Goal: Check status: Check status

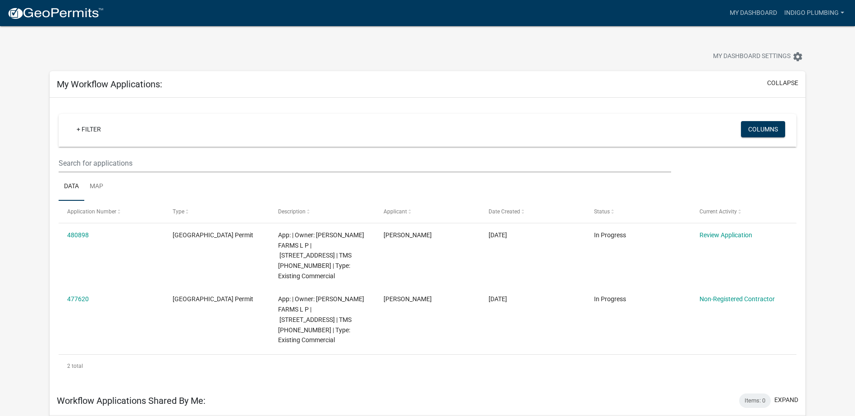
click at [44, 17] on img at bounding box center [55, 14] width 96 height 14
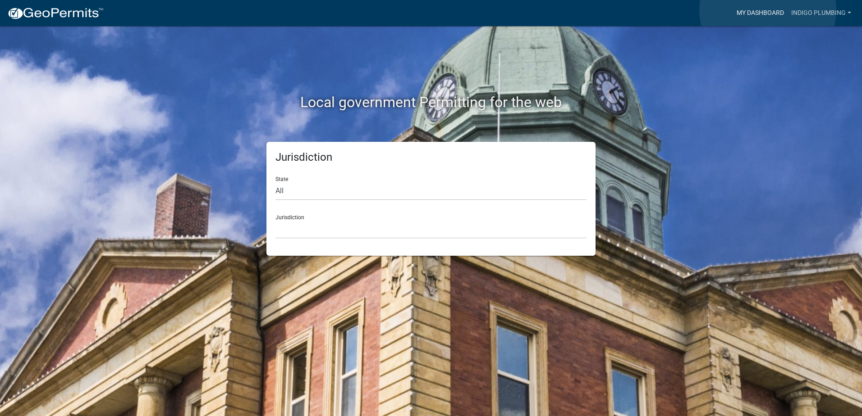
click at [768, 10] on link "My Dashboard" at bounding box center [760, 13] width 55 height 17
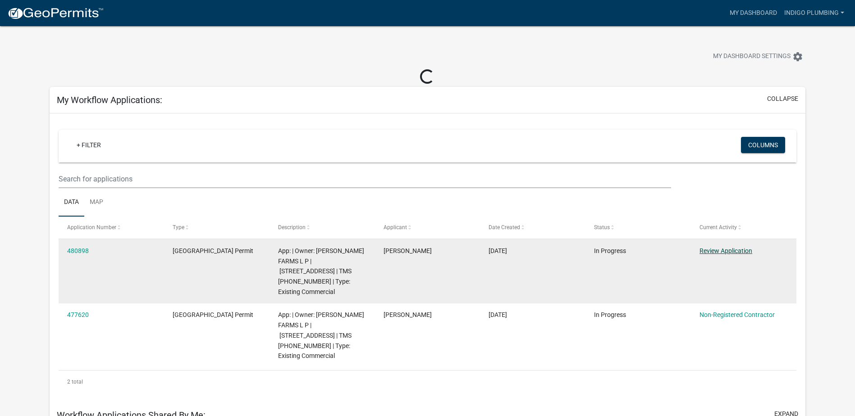
click at [716, 250] on link "Review Application" at bounding box center [725, 250] width 53 height 7
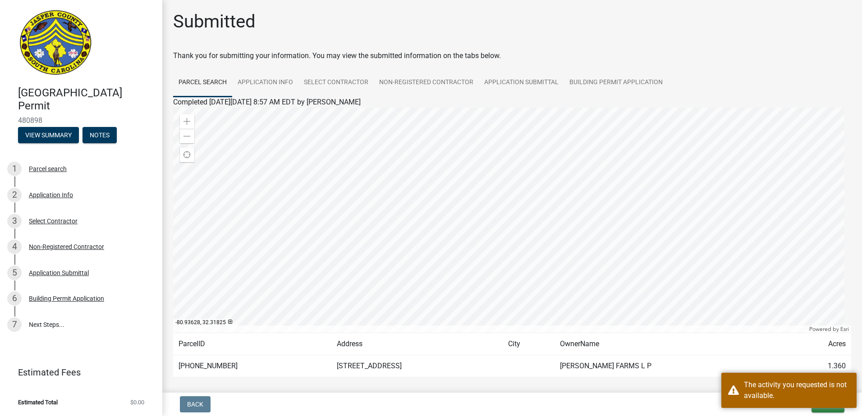
scroll to position [41, 0]
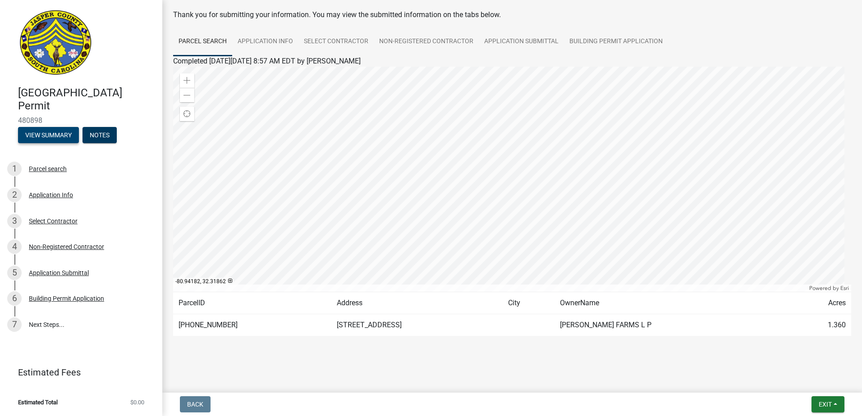
click at [58, 141] on button "View Summary" at bounding box center [48, 135] width 61 height 16
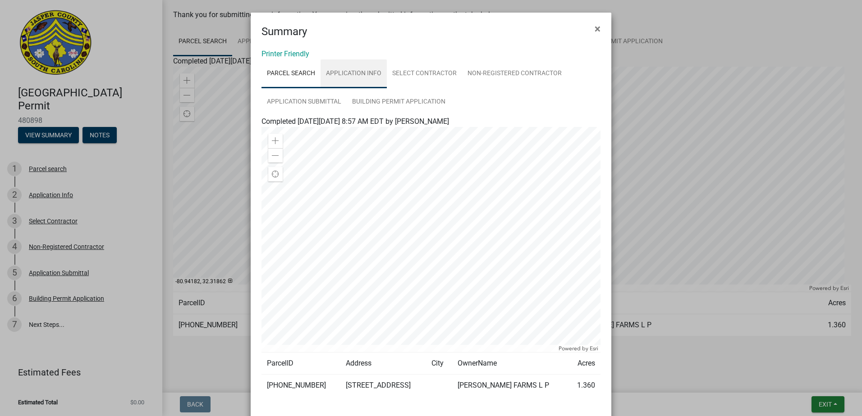
click at [350, 71] on link "Application Info" at bounding box center [353, 73] width 66 height 29
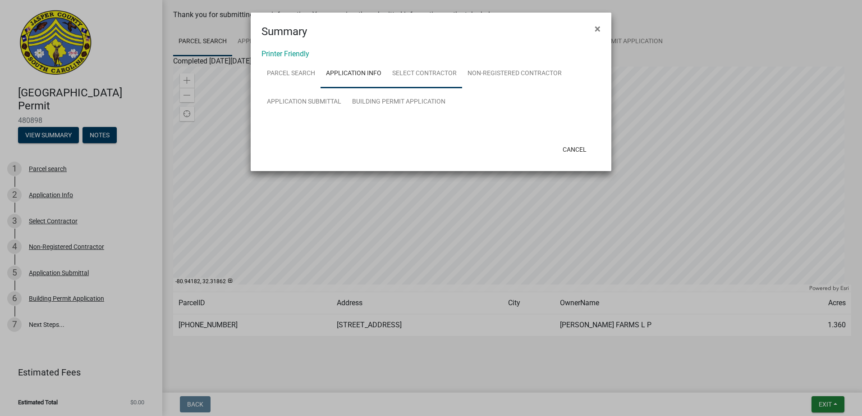
click at [443, 74] on link "Select Contractor" at bounding box center [424, 73] width 75 height 29
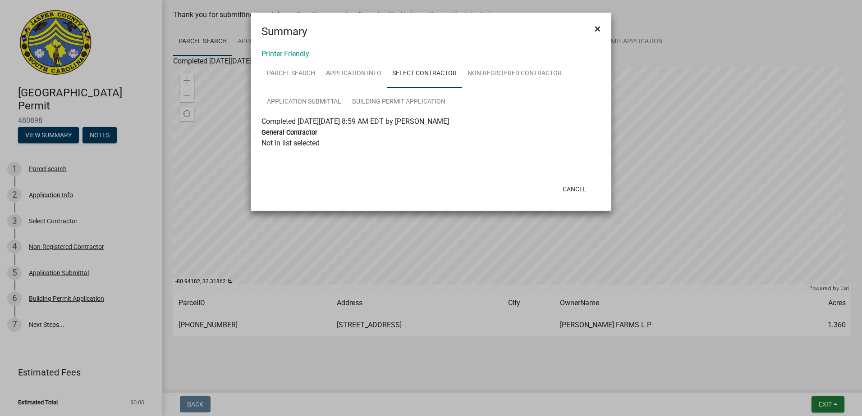
click at [597, 28] on span "×" at bounding box center [597, 29] width 6 height 13
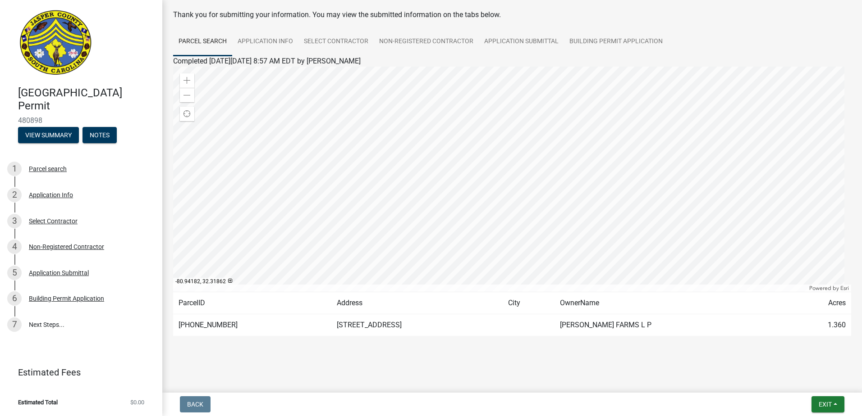
click at [76, 49] on img at bounding box center [55, 43] width 75 height 68
